Goal: Find specific page/section: Find specific page/section

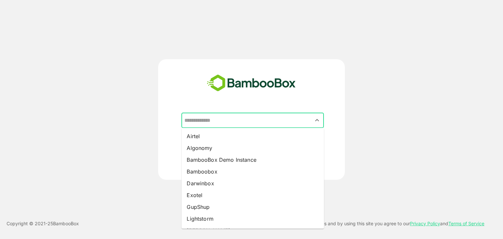
click at [237, 126] on input "text" at bounding box center [253, 120] width 140 height 12
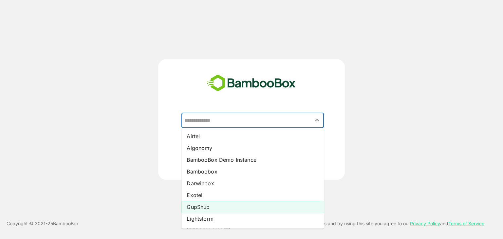
scroll to position [58, 0]
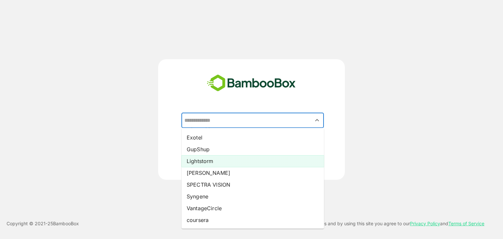
click at [210, 163] on li "Lightstorm" at bounding box center [253, 161] width 143 height 12
type input "**********"
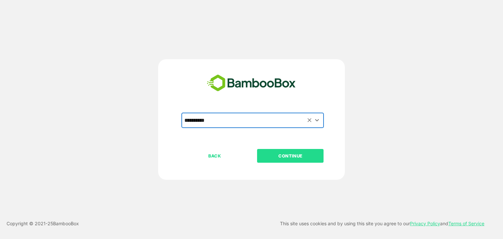
click at [278, 159] on p "CONTINUE" at bounding box center [291, 155] width 66 height 7
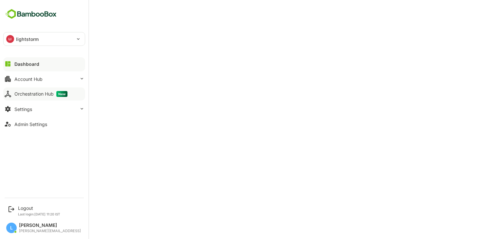
click at [43, 97] on button "Orchestration Hub New" at bounding box center [44, 94] width 82 height 13
